Goal: Navigation & Orientation: Find specific page/section

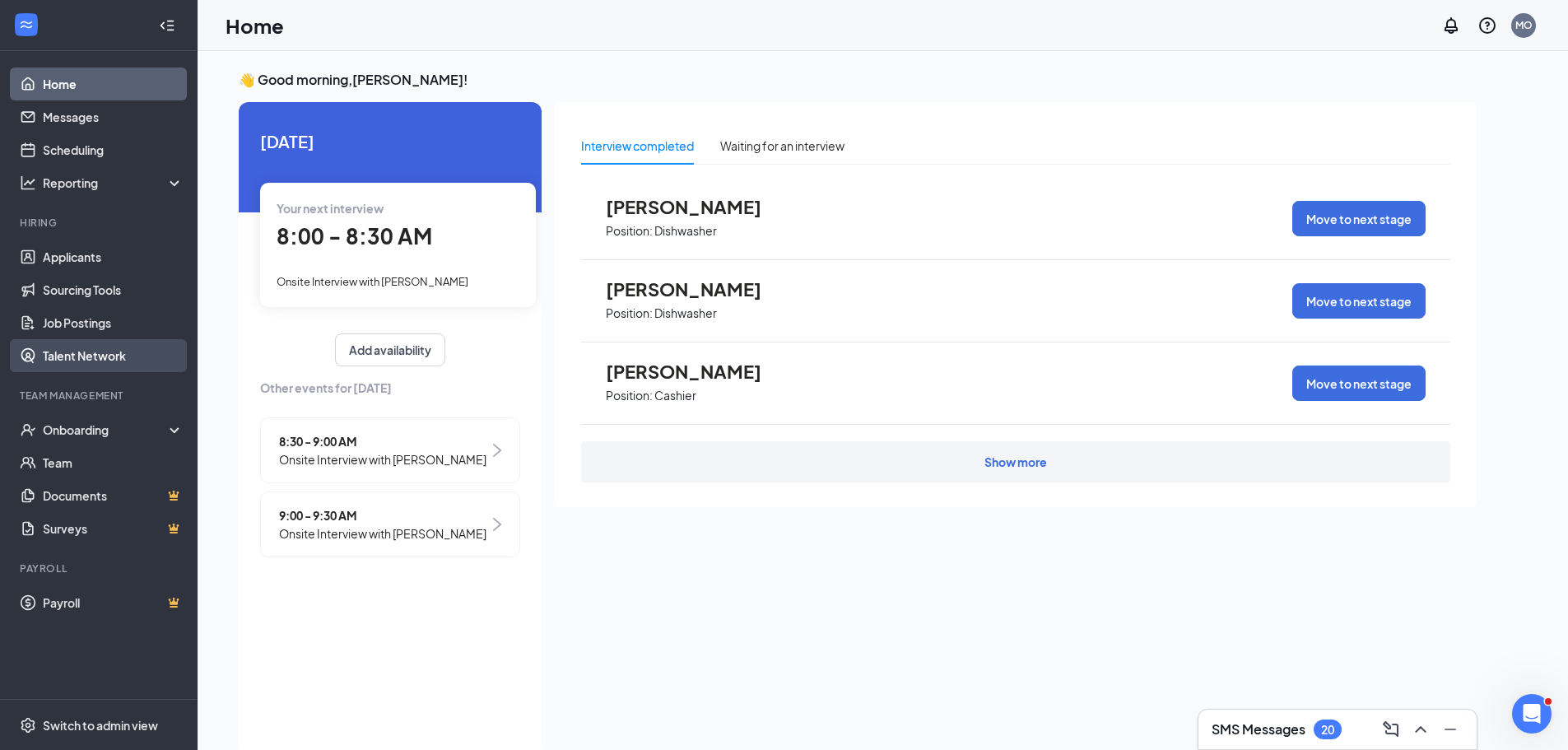
click at [104, 364] on link "Talent Network" at bounding box center [112, 356] width 141 height 33
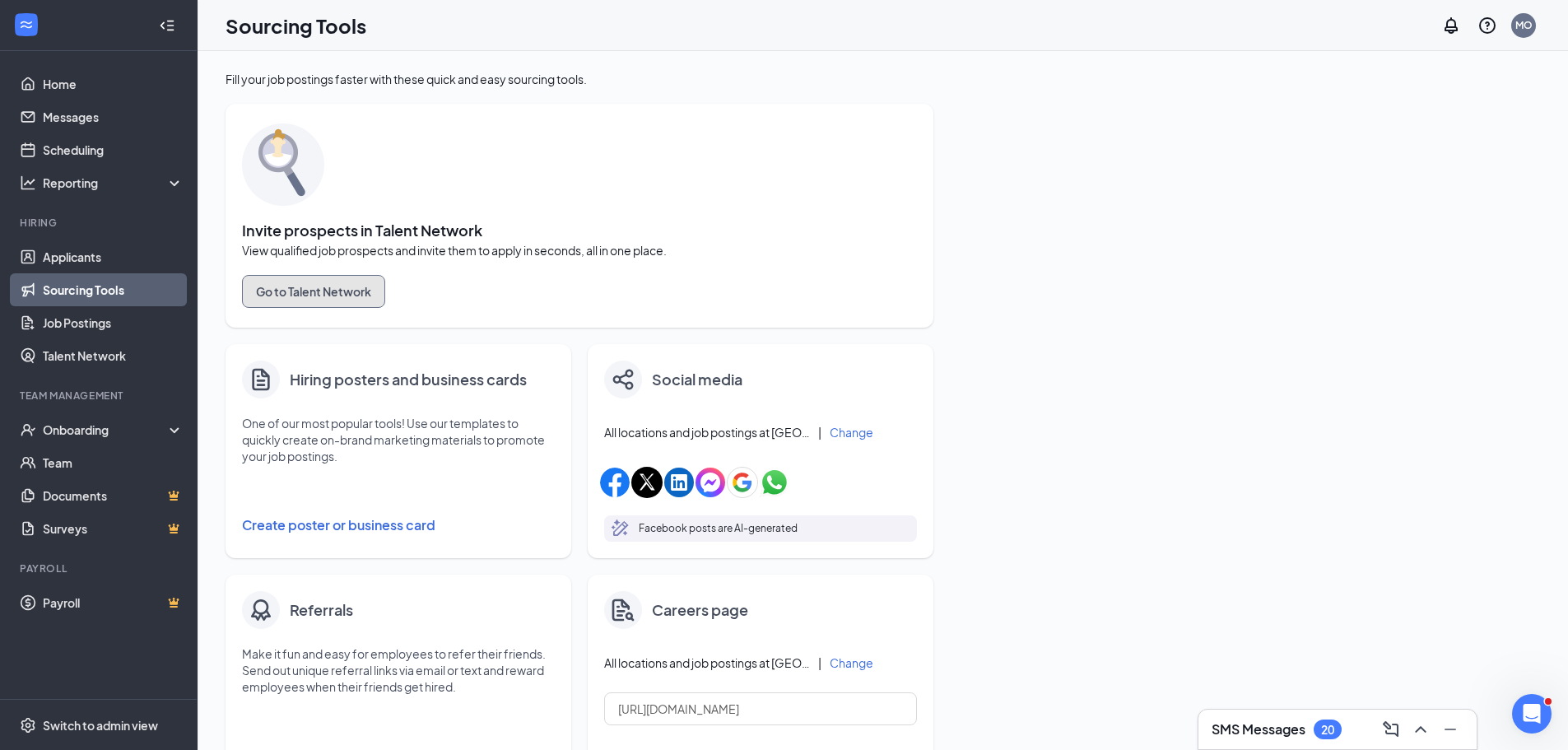
click at [323, 280] on button "Go to Talent Network" at bounding box center [314, 291] width 143 height 33
